Goal: Information Seeking & Learning: Check status

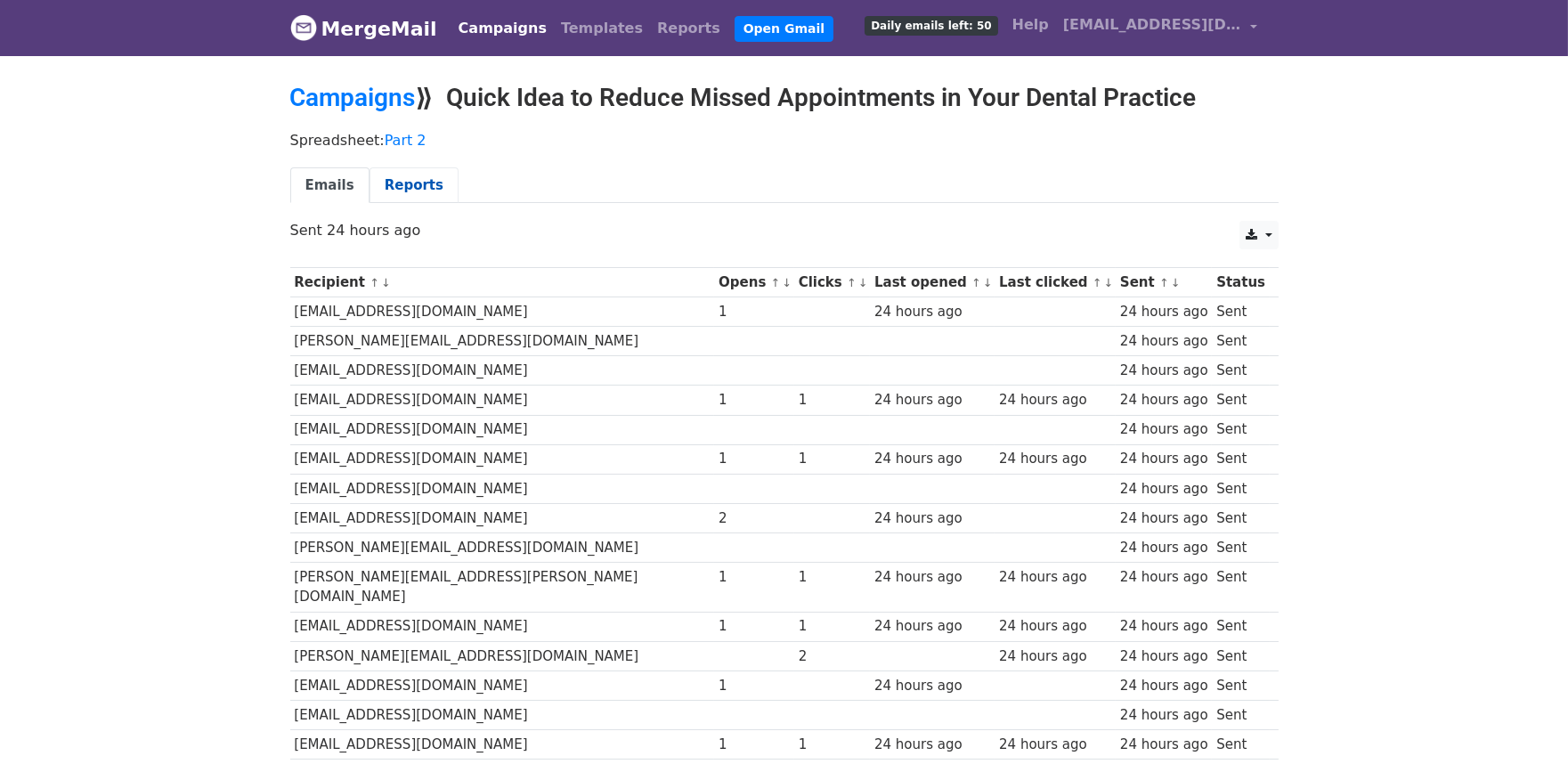
click at [413, 187] on link "Reports" at bounding box center [414, 186] width 89 height 36
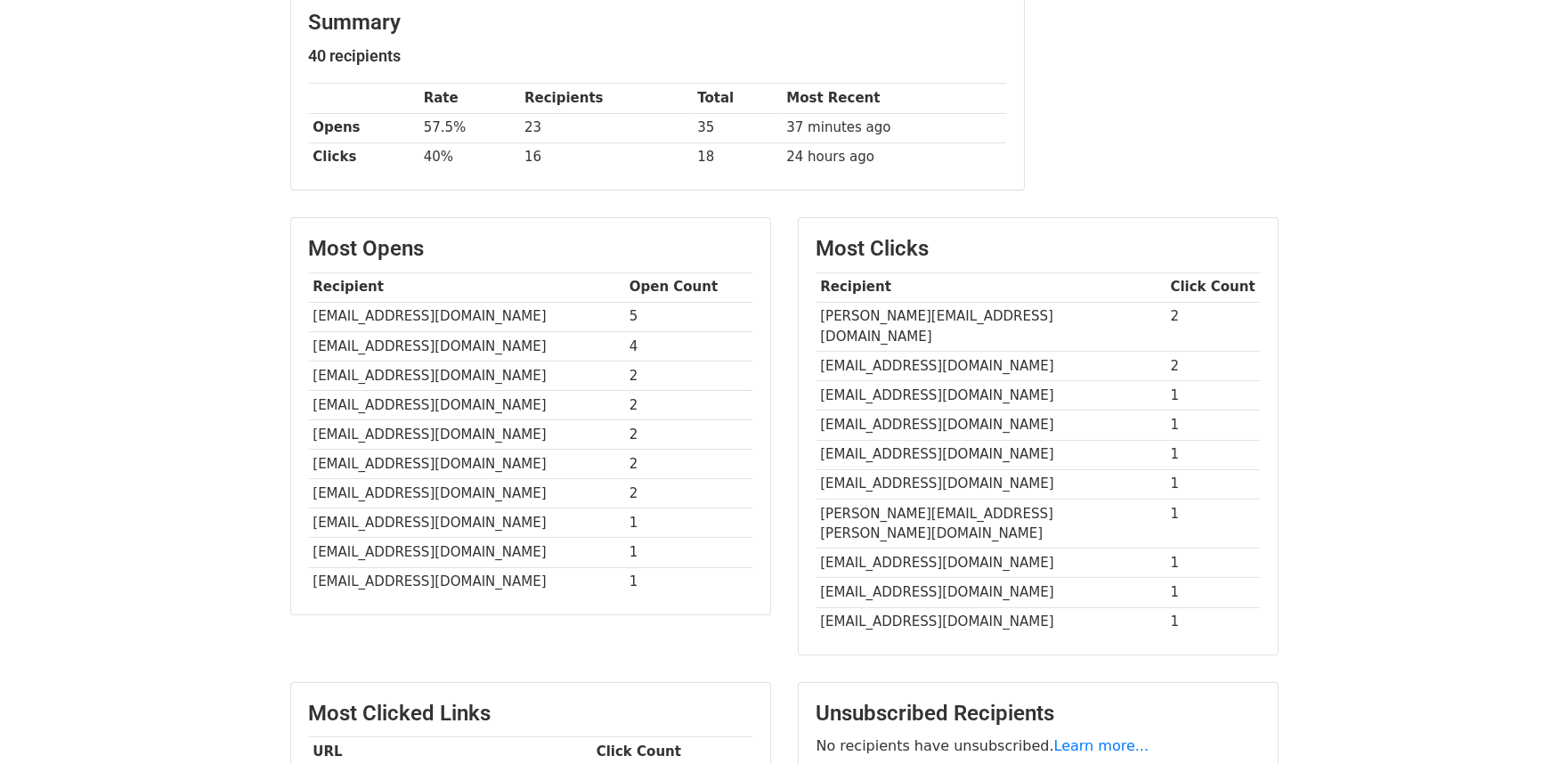
scroll to position [237, 0]
drag, startPoint x: 819, startPoint y: 520, endPoint x: 957, endPoint y: 512, distance: 138.2
click at [957, 549] on td "[EMAIL_ADDRESS][DOMAIN_NAME]" at bounding box center [990, 564] width 350 height 29
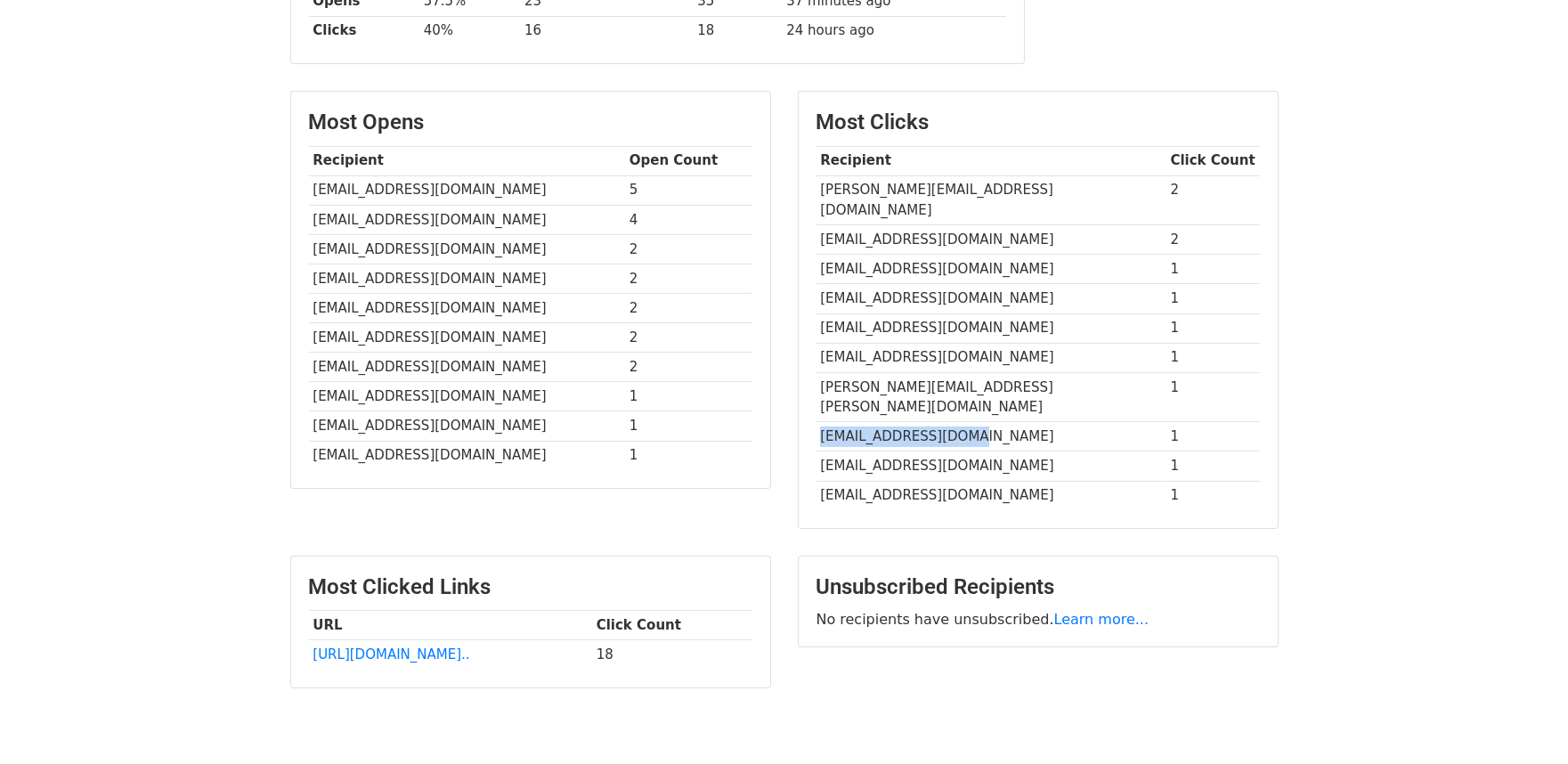
scroll to position [351, 0]
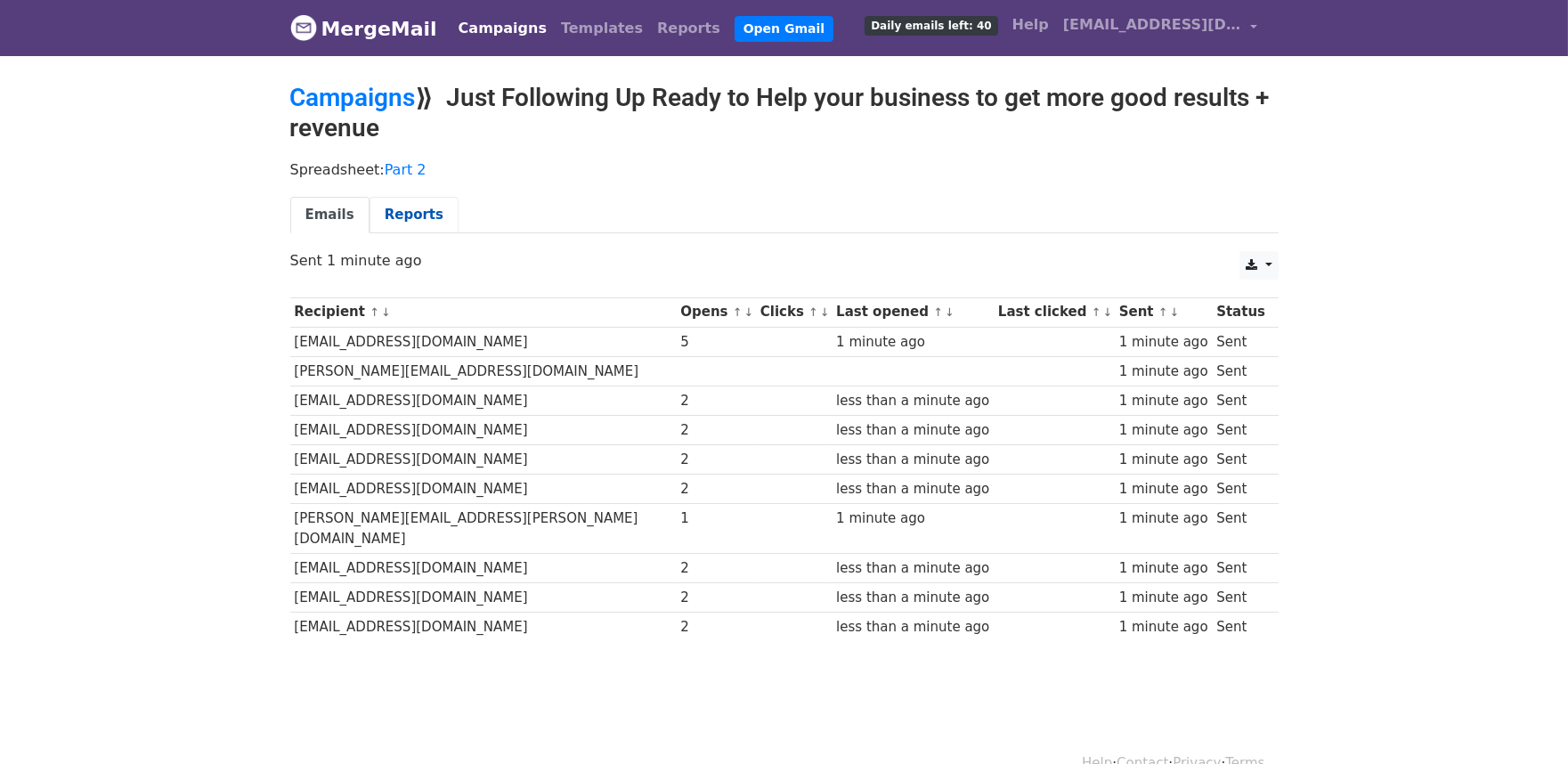
click at [388, 223] on link "Reports" at bounding box center [414, 215] width 89 height 36
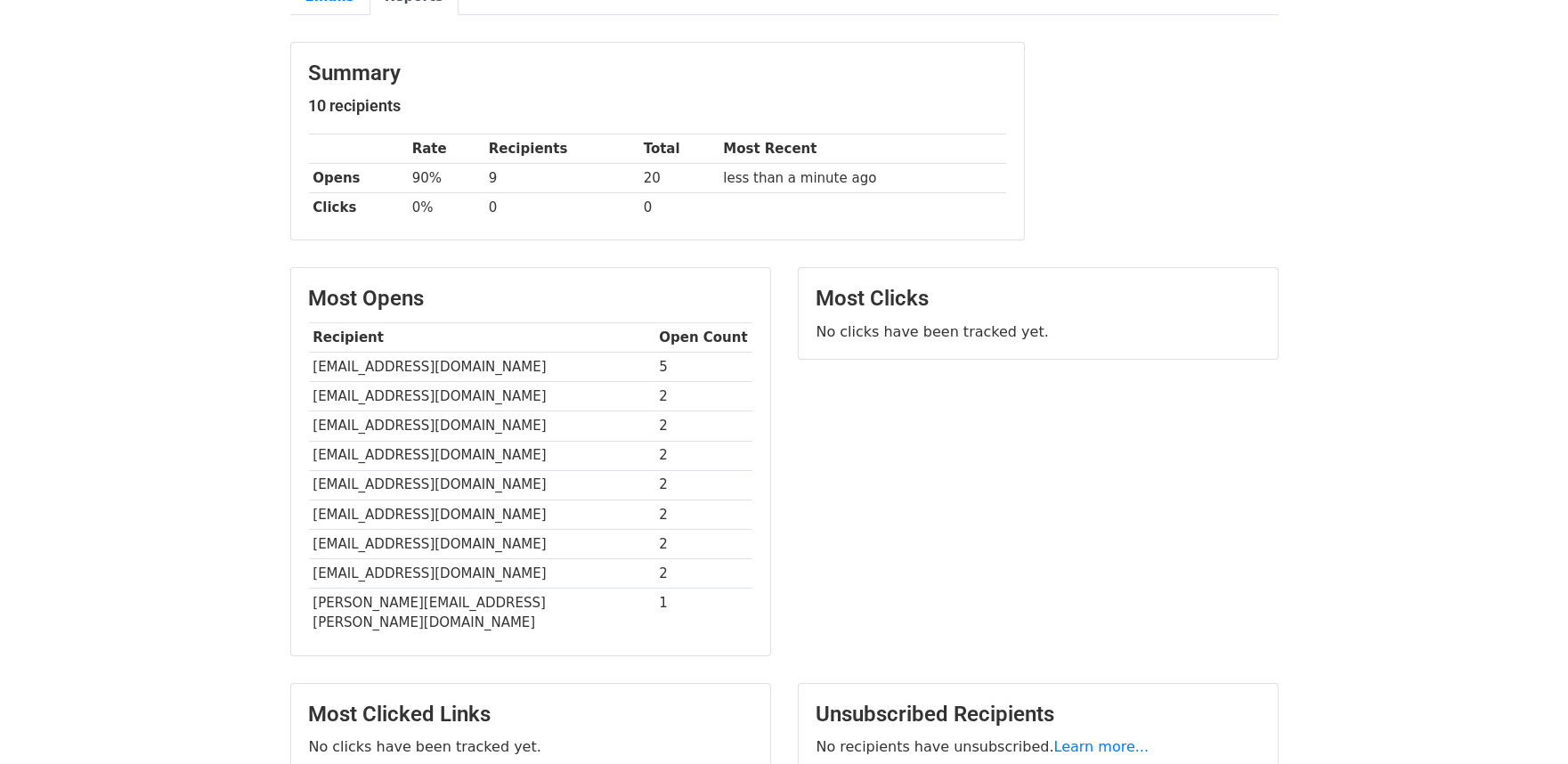
scroll to position [216, 0]
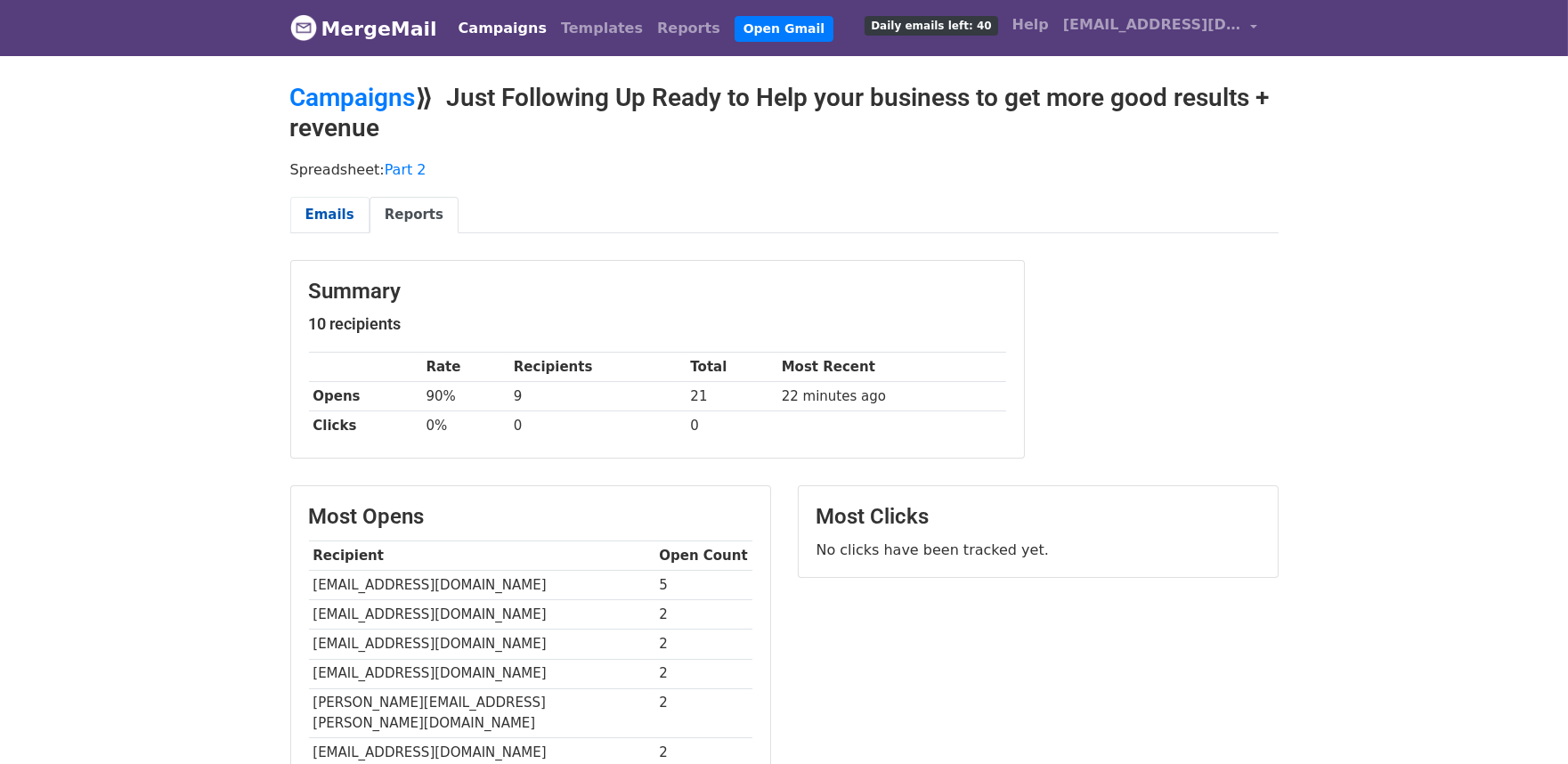
click at [333, 208] on link "Emails" at bounding box center [329, 215] width 79 height 36
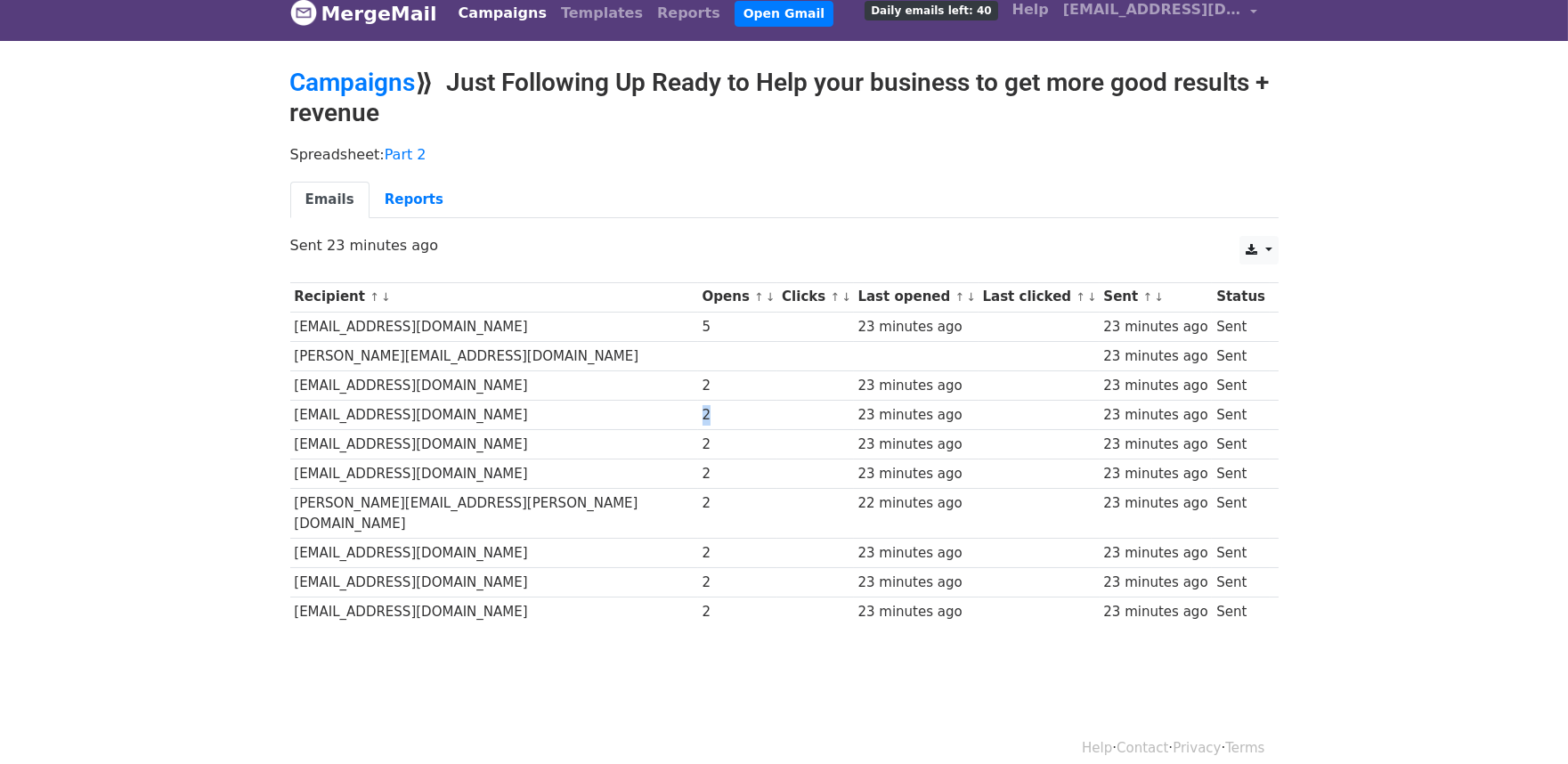
drag, startPoint x: 571, startPoint y: 413, endPoint x: 584, endPoint y: 413, distance: 13.0
click at [698, 413] on td "2" at bounding box center [738, 415] width 80 height 29
click at [702, 378] on div "2" at bounding box center [738, 386] width 71 height 21
drag, startPoint x: 452, startPoint y: 325, endPoint x: 307, endPoint y: 317, distance: 145.2
click at [307, 317] on td "[EMAIL_ADDRESS][DOMAIN_NAME]" at bounding box center [494, 327] width 407 height 29
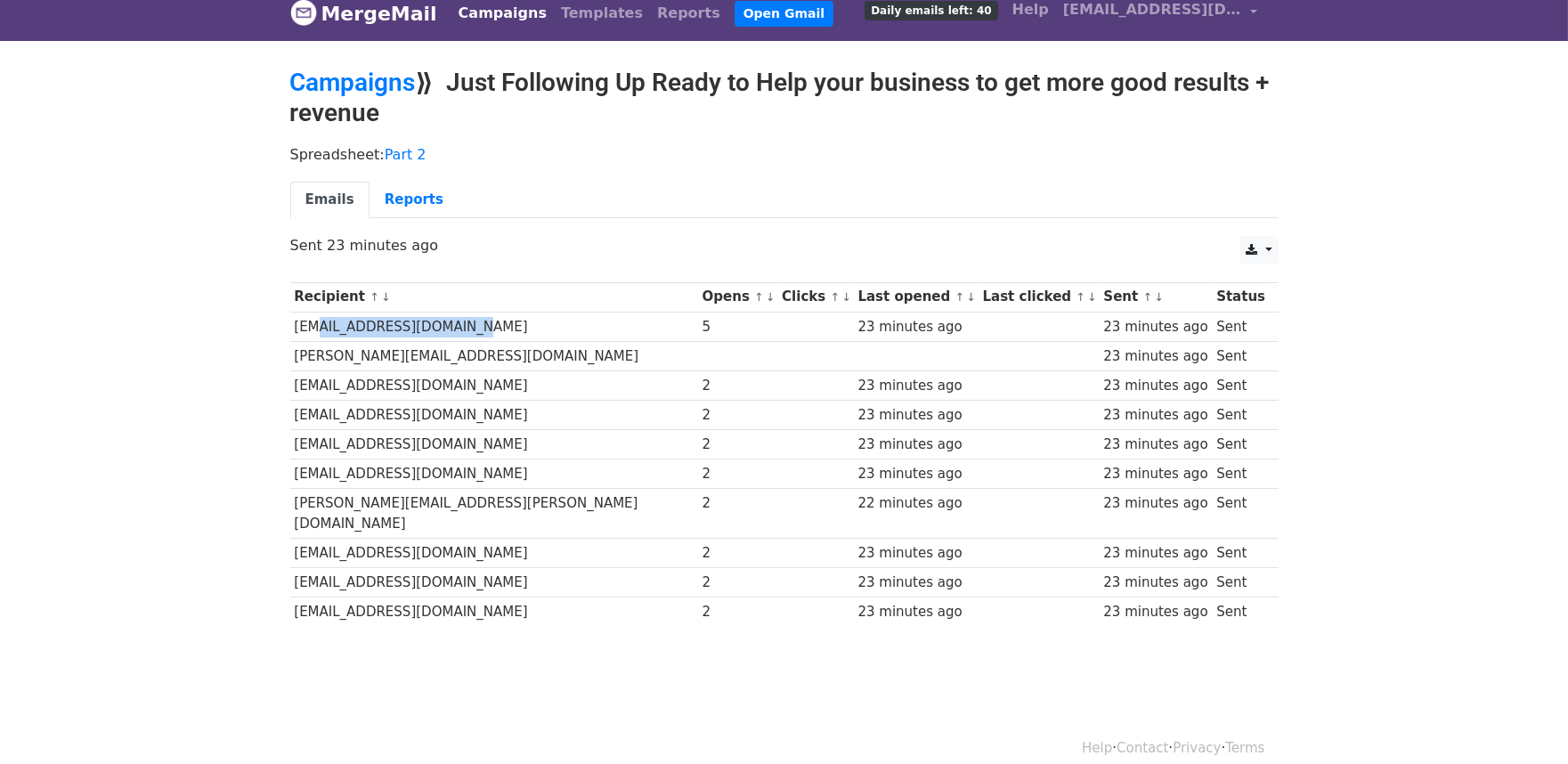
click at [307, 317] on td "[EMAIL_ADDRESS][DOMAIN_NAME]" at bounding box center [494, 327] width 407 height 29
drag, startPoint x: 296, startPoint y: 318, endPoint x: 424, endPoint y: 335, distance: 129.1
click at [425, 335] on td "[EMAIL_ADDRESS][DOMAIN_NAME]" at bounding box center [494, 327] width 407 height 29
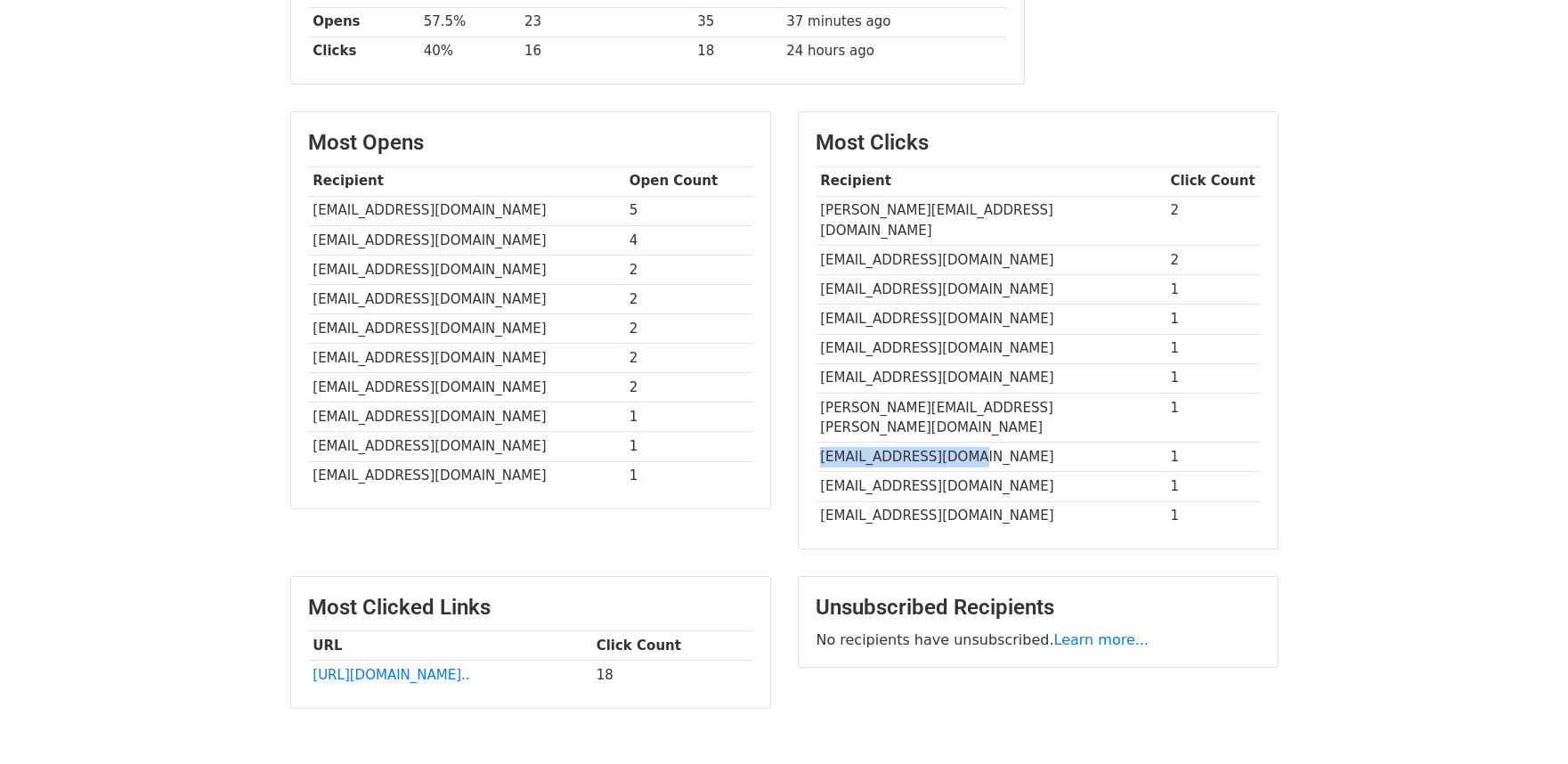
scroll to position [346, 0]
drag, startPoint x: 450, startPoint y: 208, endPoint x: 312, endPoint y: 218, distance: 138.4
click at [312, 218] on td "lromero@sakidney.com" at bounding box center [467, 209] width 316 height 29
